Goal: Find specific fact: Find specific fact

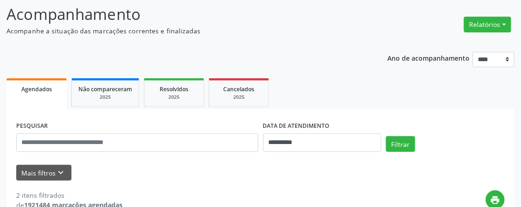
scroll to position [139, 0]
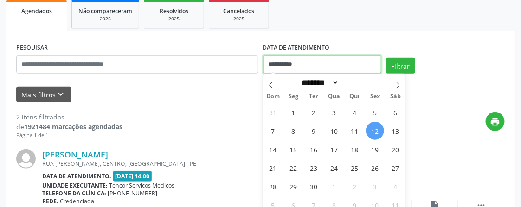
click at [310, 67] on input "**********" at bounding box center [322, 64] width 119 height 19
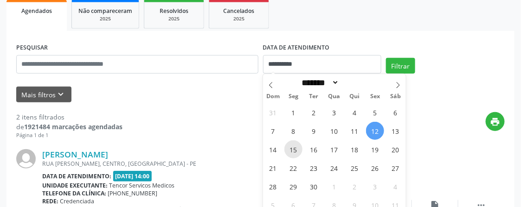
click at [298, 148] on span "15" at bounding box center [294, 150] width 18 height 18
type input "**********"
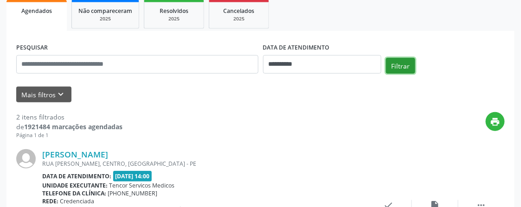
click at [401, 66] on button "Filtrar" at bounding box center [400, 66] width 29 height 16
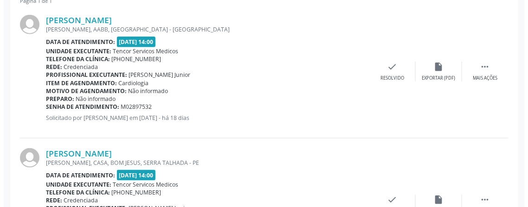
scroll to position [260, 0]
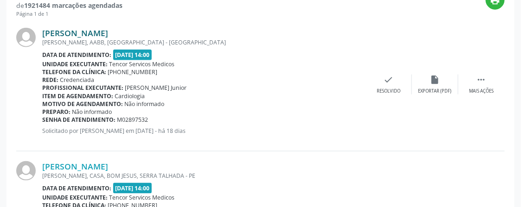
click at [108, 32] on link "[PERSON_NAME]" at bounding box center [75, 33] width 66 height 10
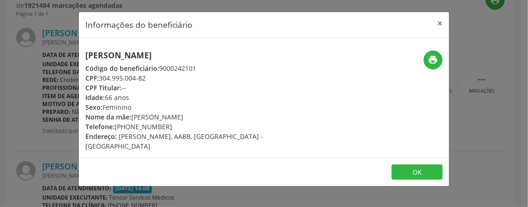
drag, startPoint x: 87, startPoint y: 55, endPoint x: 255, endPoint y: 56, distance: 168.0
click at [255, 56] on h5 "[PERSON_NAME]" at bounding box center [202, 56] width 234 height 10
copy h5 "[PERSON_NAME]"
click at [441, 22] on button "×" at bounding box center [440, 23] width 19 height 23
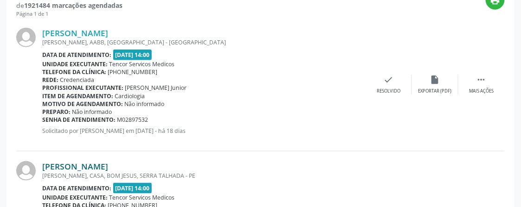
click at [101, 165] on link "[PERSON_NAME]" at bounding box center [75, 167] width 66 height 10
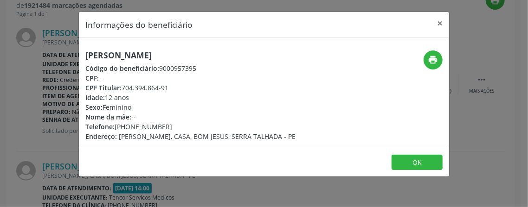
drag, startPoint x: 87, startPoint y: 54, endPoint x: 213, endPoint y: 58, distance: 125.8
click at [213, 58] on h5 "[PERSON_NAME]" at bounding box center [190, 56] width 210 height 10
copy h5 "[PERSON_NAME]"
